Goal: Task Accomplishment & Management: Manage account settings

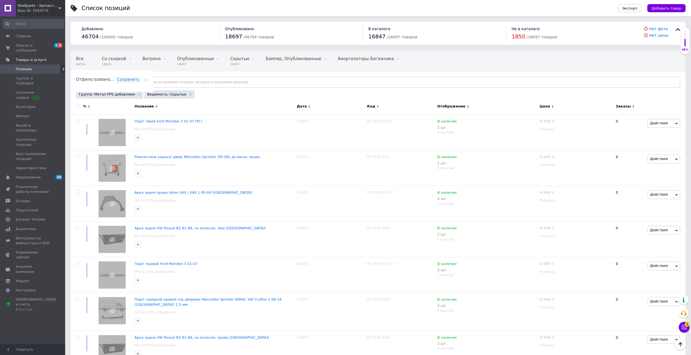
scroll to position [1992, 0]
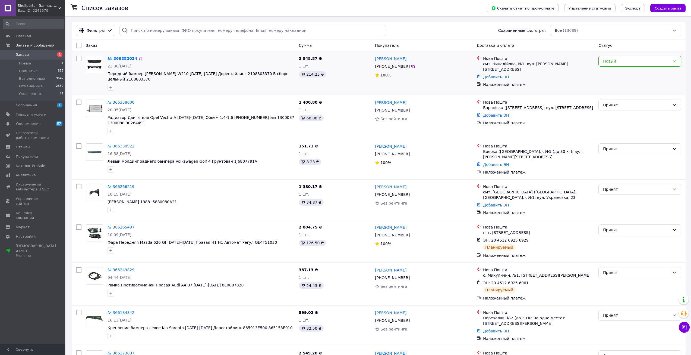
drag, startPoint x: 409, startPoint y: 66, endPoint x: 407, endPoint y: 69, distance: 3.3
click at [411, 67] on icon at bounding box center [413, 66] width 4 height 4
click at [621, 62] on div "Новый" at bounding box center [636, 61] width 67 height 6
click at [622, 74] on li "Принят" at bounding box center [640, 73] width 82 height 10
click at [120, 57] on link "№ 366382024" at bounding box center [121, 58] width 27 height 4
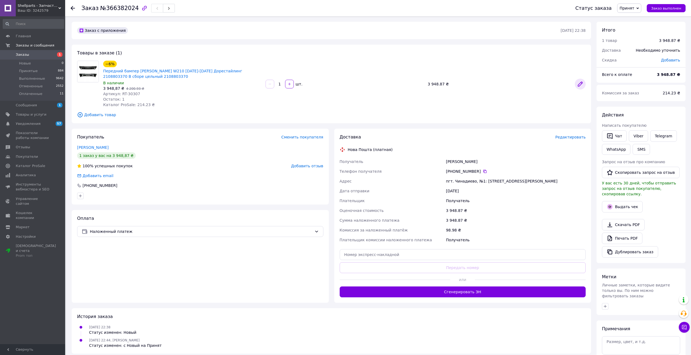
click at [581, 84] on icon at bounding box center [580, 84] width 4 height 4
click at [93, 147] on link "[PERSON_NAME]" at bounding box center [93, 147] width 32 height 4
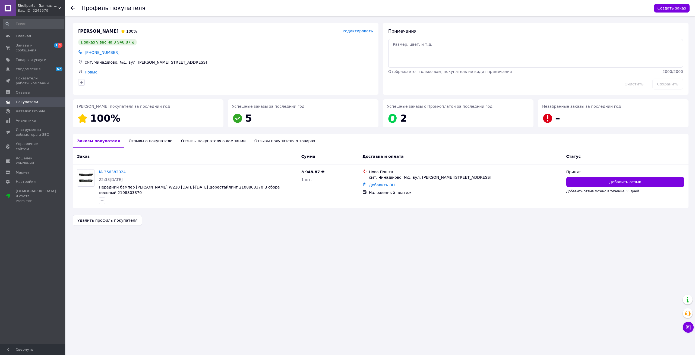
click at [229, 68] on div "Новые" at bounding box center [229, 72] width 291 height 8
click at [46, 67] on span "Уведомления" at bounding box center [33, 69] width 35 height 5
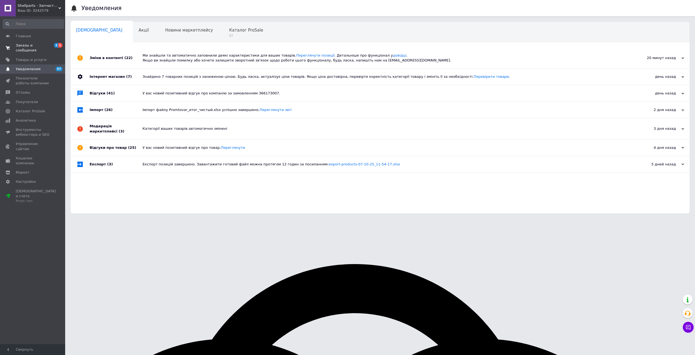
click at [48, 46] on span "Заказы и сообщения" at bounding box center [33, 48] width 35 height 10
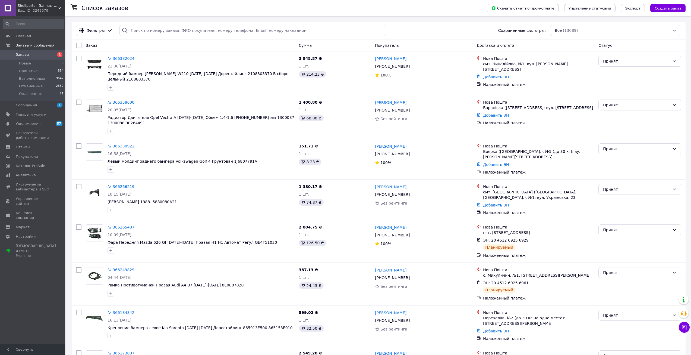
click at [59, 7] on icon at bounding box center [59, 8] width 3 height 3
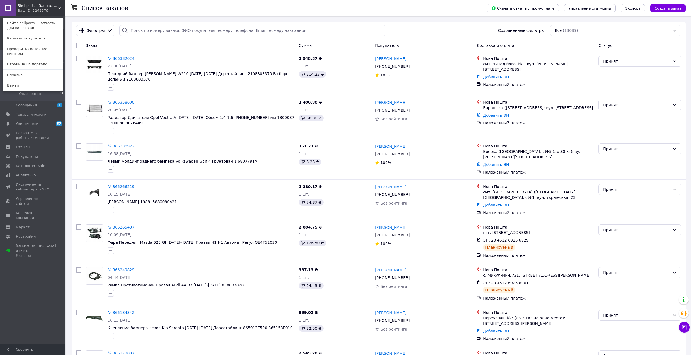
drag, startPoint x: 158, startPoint y: 11, endPoint x: 161, endPoint y: 0, distance: 10.9
click at [158, 11] on div "Список заказов" at bounding box center [279, 8] width 395 height 16
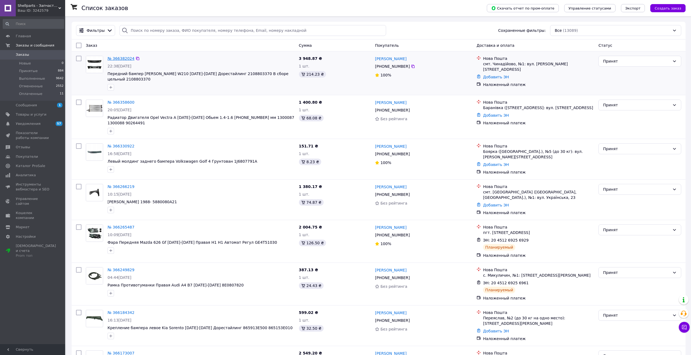
click at [121, 59] on link "№ 366382024" at bounding box center [121, 58] width 27 height 4
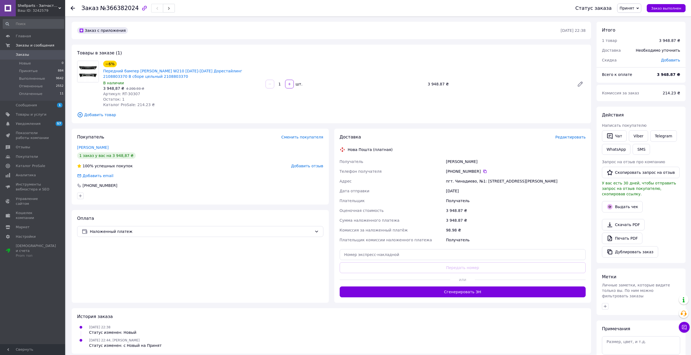
click at [568, 139] on span "Редактировать" at bounding box center [571, 137] width 30 height 4
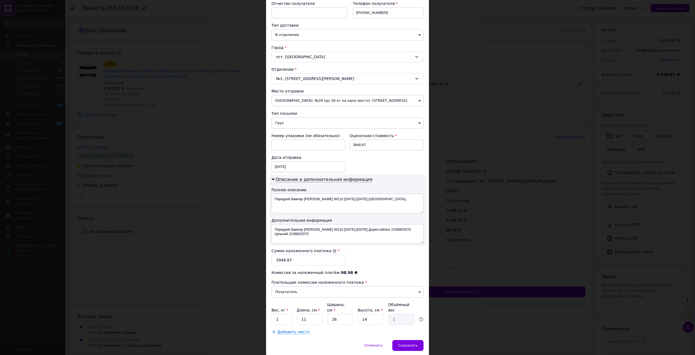
scroll to position [109, 0]
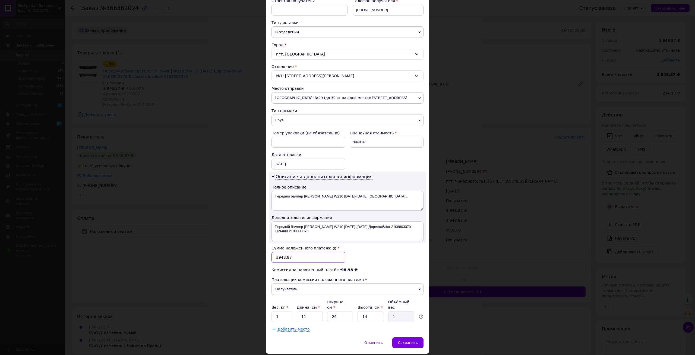
click at [279, 258] on input "3948.87" at bounding box center [309, 257] width 74 height 11
click at [281, 257] on input "3448.87" at bounding box center [309, 257] width 74 height 11
click at [295, 259] on input "3498.87" at bounding box center [309, 257] width 74 height 11
type input "3498"
click at [406, 337] on div "Сохранить" at bounding box center [408, 342] width 31 height 11
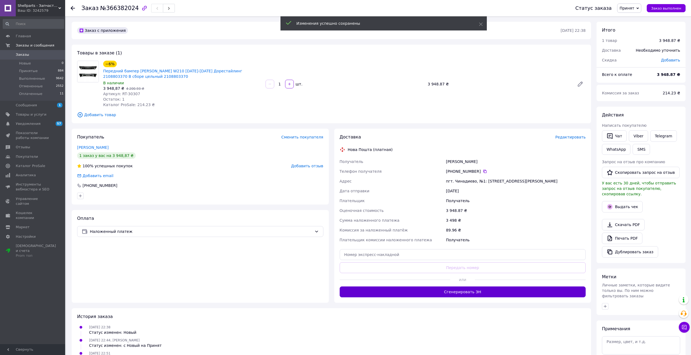
click at [477, 291] on button "Сгенерировать ЭН" at bounding box center [463, 291] width 246 height 11
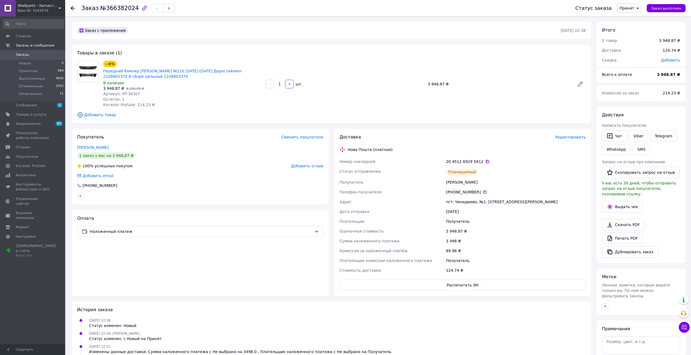
click at [485, 162] on icon at bounding box center [487, 161] width 4 height 4
click at [39, 123] on span "Уведомления" at bounding box center [33, 123] width 35 height 5
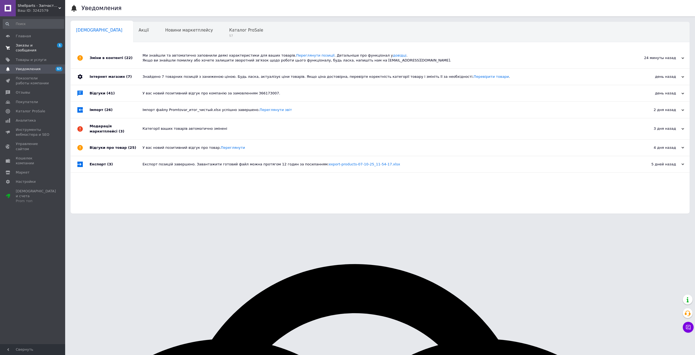
click at [51, 45] on span "1 0" at bounding box center [57, 48] width 15 height 10
